Goal: Task Accomplishment & Management: Manage account settings

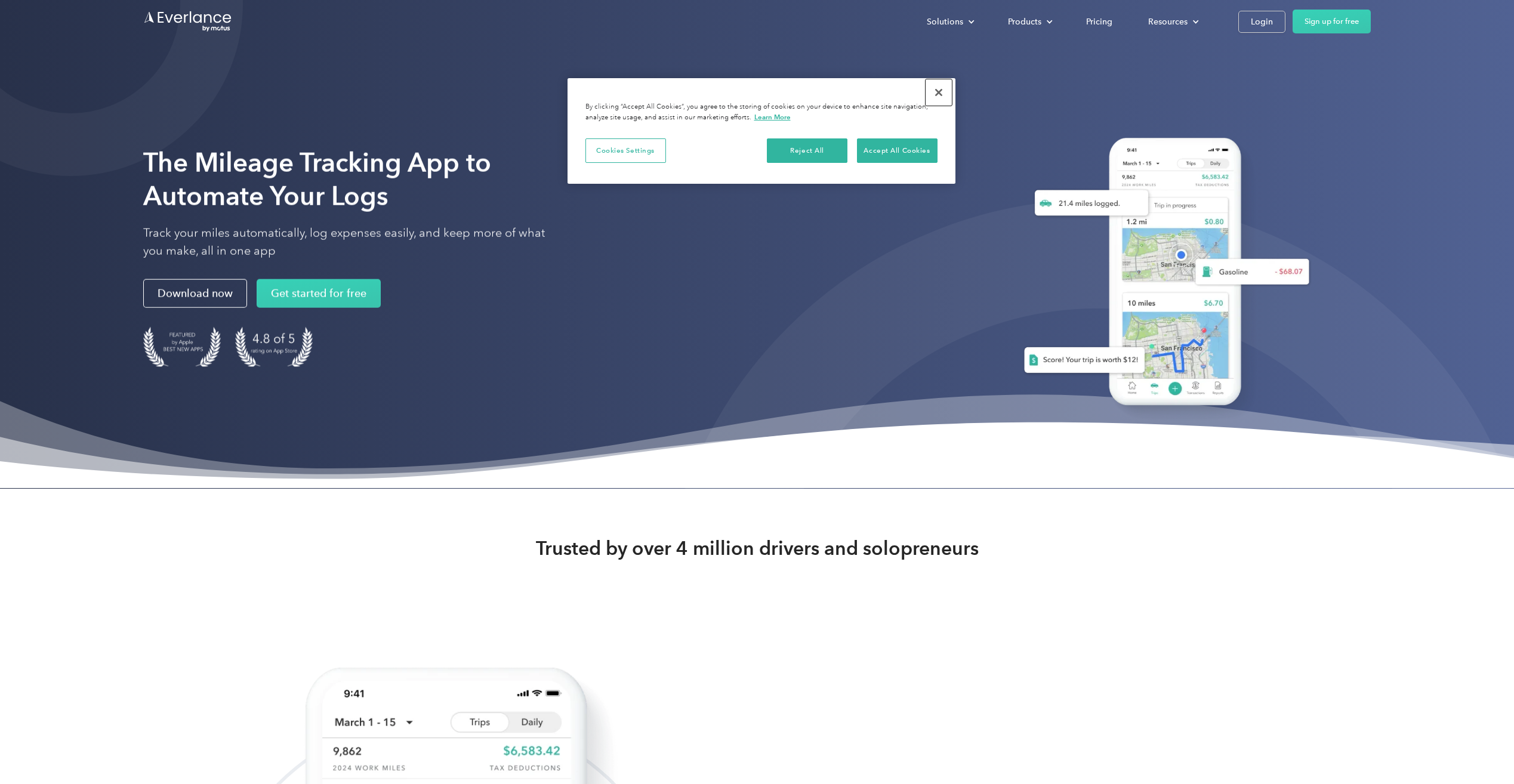
click at [937, 91] on button "Close" at bounding box center [939, 93] width 27 height 27
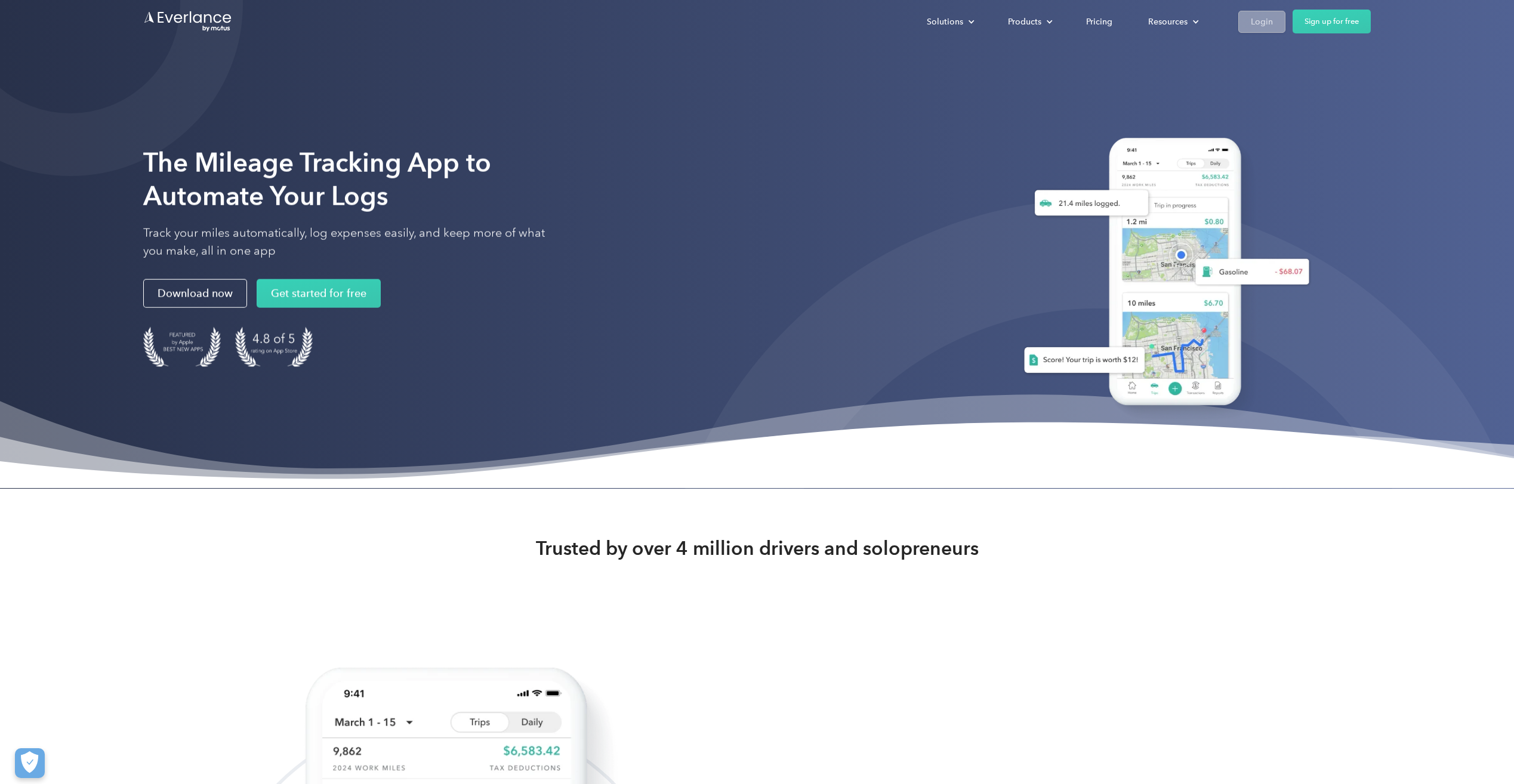
click at [1251, 20] on div "Login" at bounding box center [1262, 21] width 22 height 15
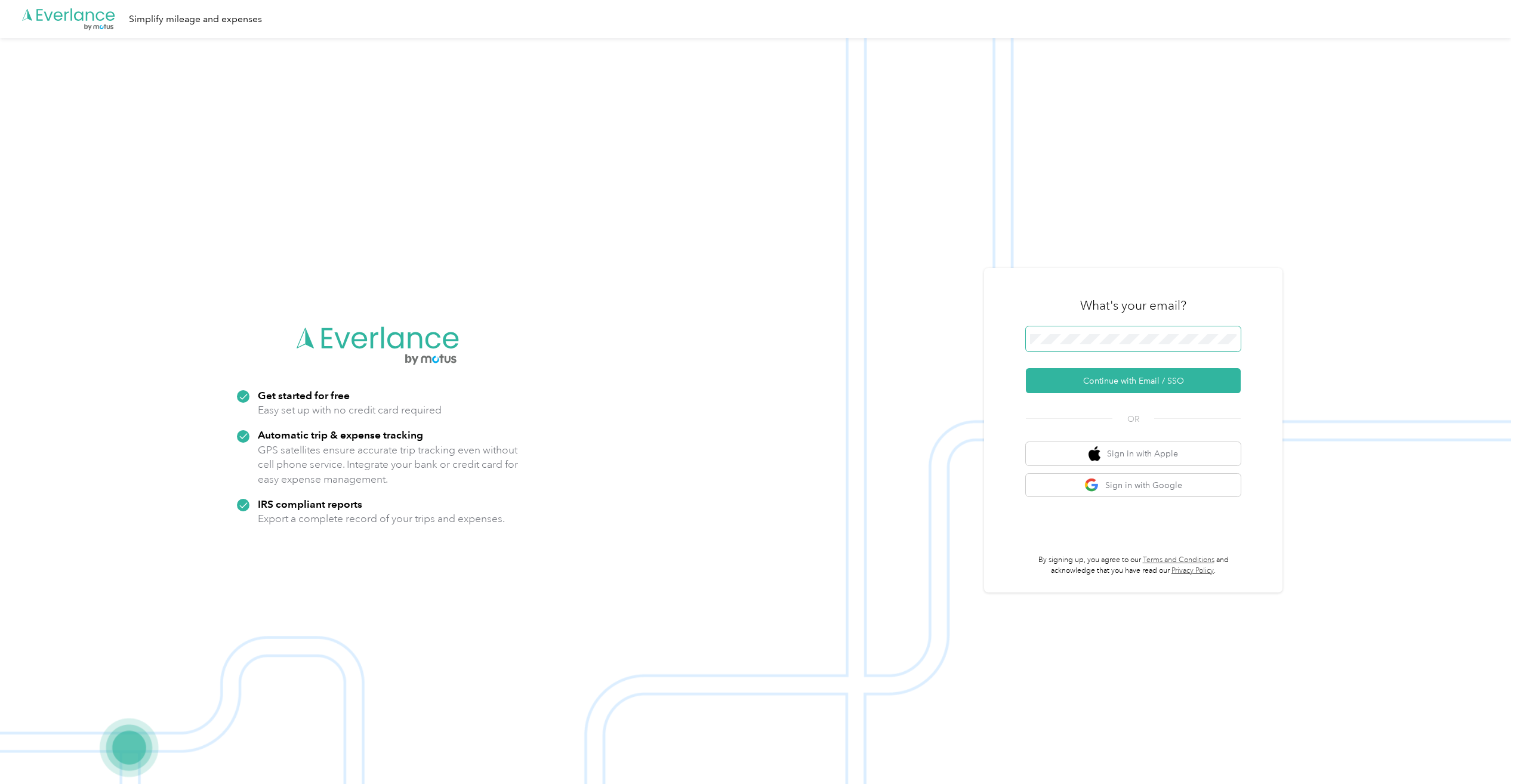
click at [1089, 331] on span at bounding box center [1133, 339] width 215 height 25
click at [1095, 377] on button "Continue with Email / SSO" at bounding box center [1133, 380] width 215 height 25
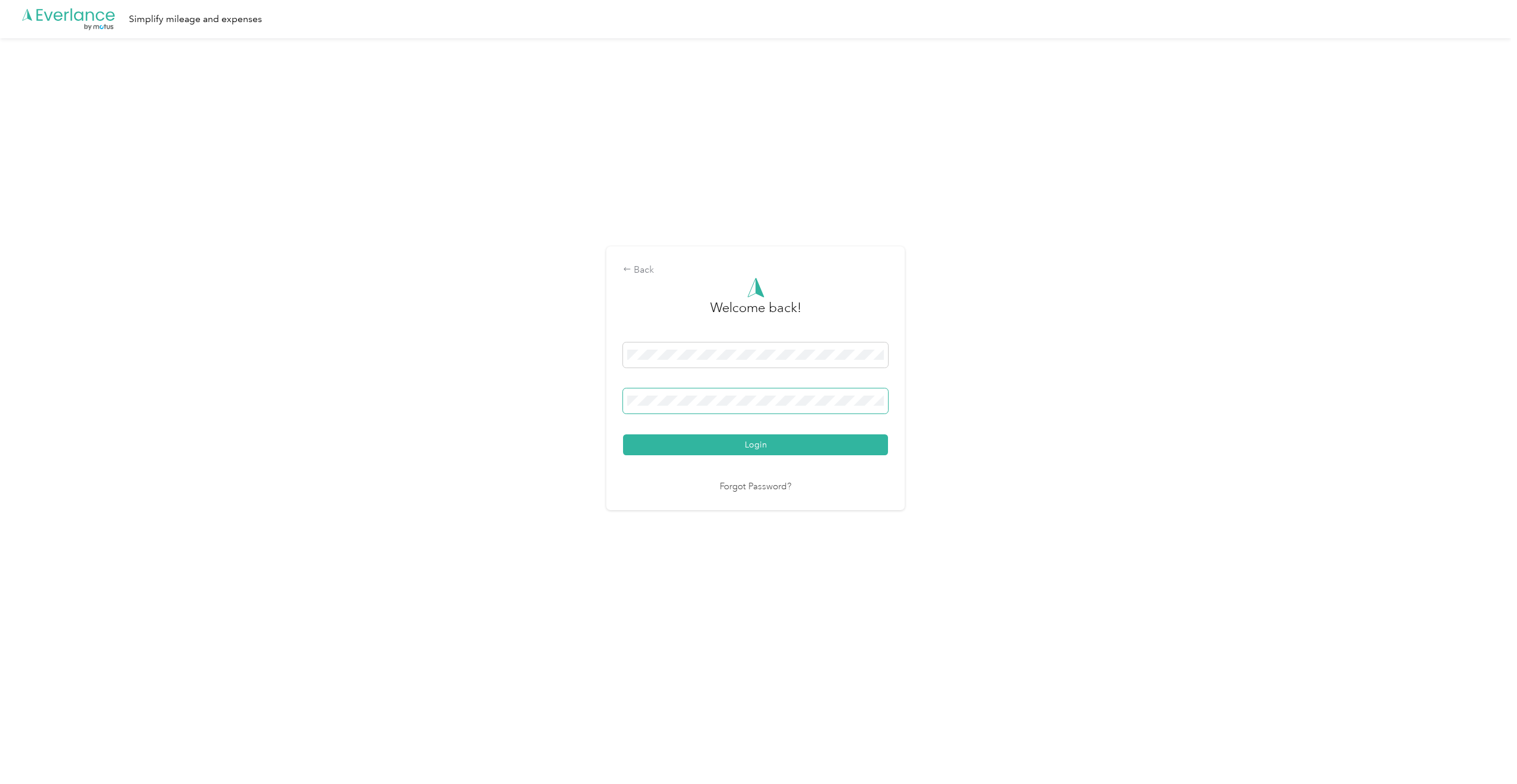
click at [676, 410] on span at bounding box center [755, 401] width 265 height 25
click at [623, 434] on button "Login" at bounding box center [755, 444] width 265 height 21
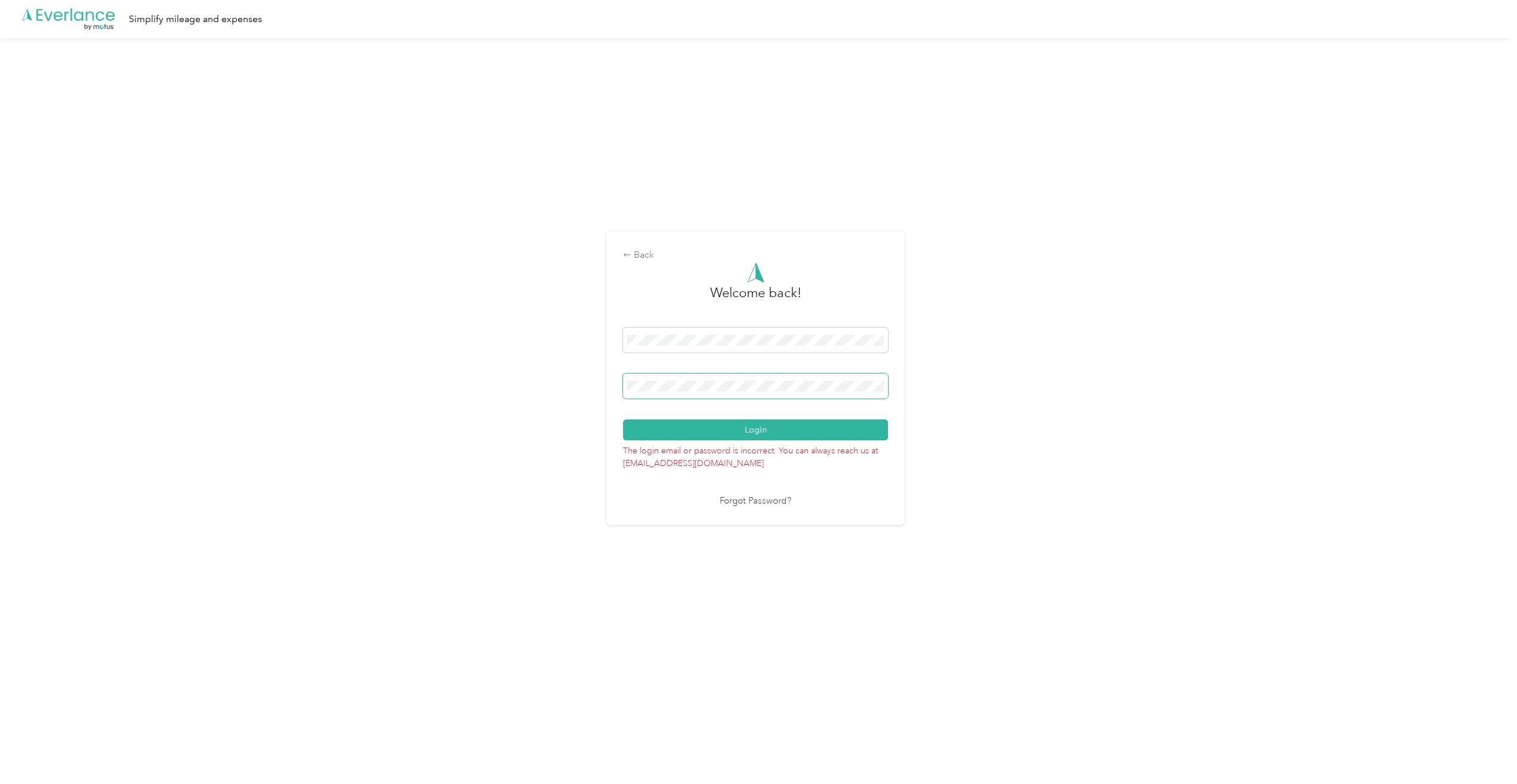
click at [698, 394] on span at bounding box center [755, 386] width 265 height 25
click at [675, 378] on span at bounding box center [755, 386] width 265 height 25
click at [623, 419] on button "Login" at bounding box center [755, 429] width 265 height 21
click at [367, 367] on div "Back Welcome back! Login The login email or password is incorrect. You can alwa…" at bounding box center [755, 383] width 1511 height 690
click at [623, 419] on button "Login" at bounding box center [755, 429] width 265 height 21
